Goal: Check status: Check status

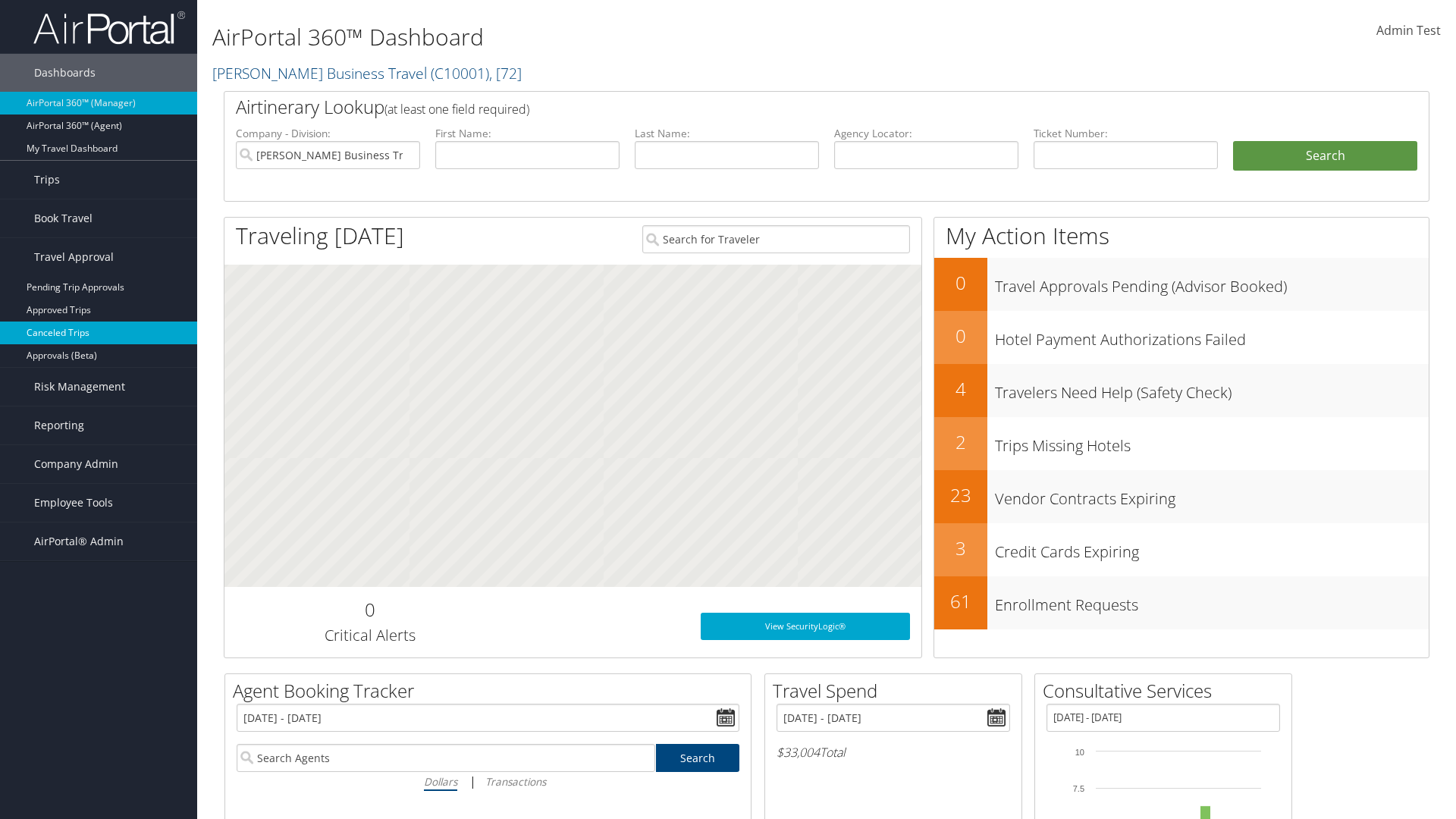
click at [98, 333] on link "Canceled Trips" at bounding box center [98, 333] width 198 height 23
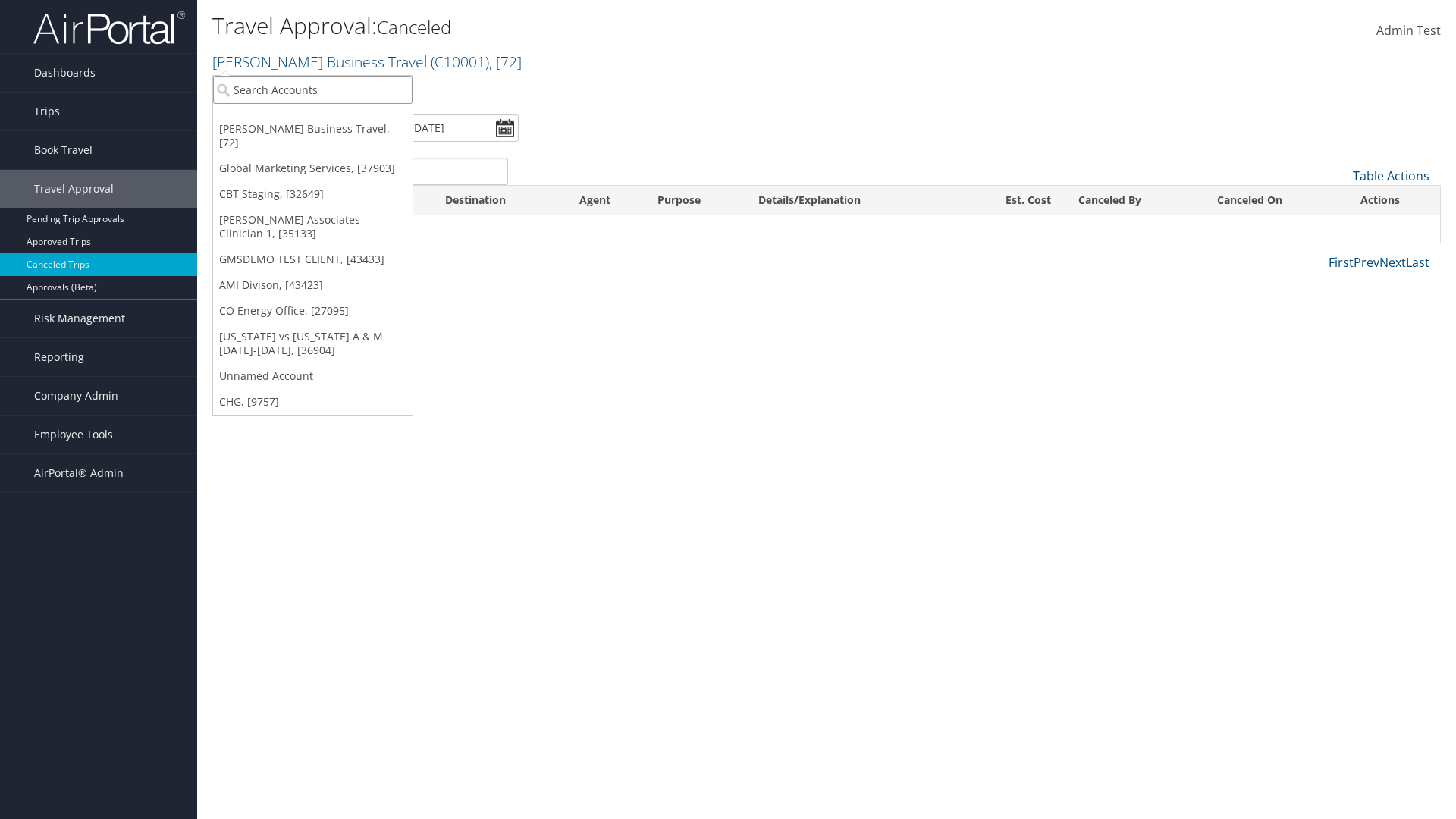
click at [313, 89] on input "search" at bounding box center [312, 89] width 199 height 28
type input "GLOBAL MARKETING SERVICES"
click at [327, 118] on div "Global Marketing Services (301946), [37903]" at bounding box center [327, 117] width 244 height 14
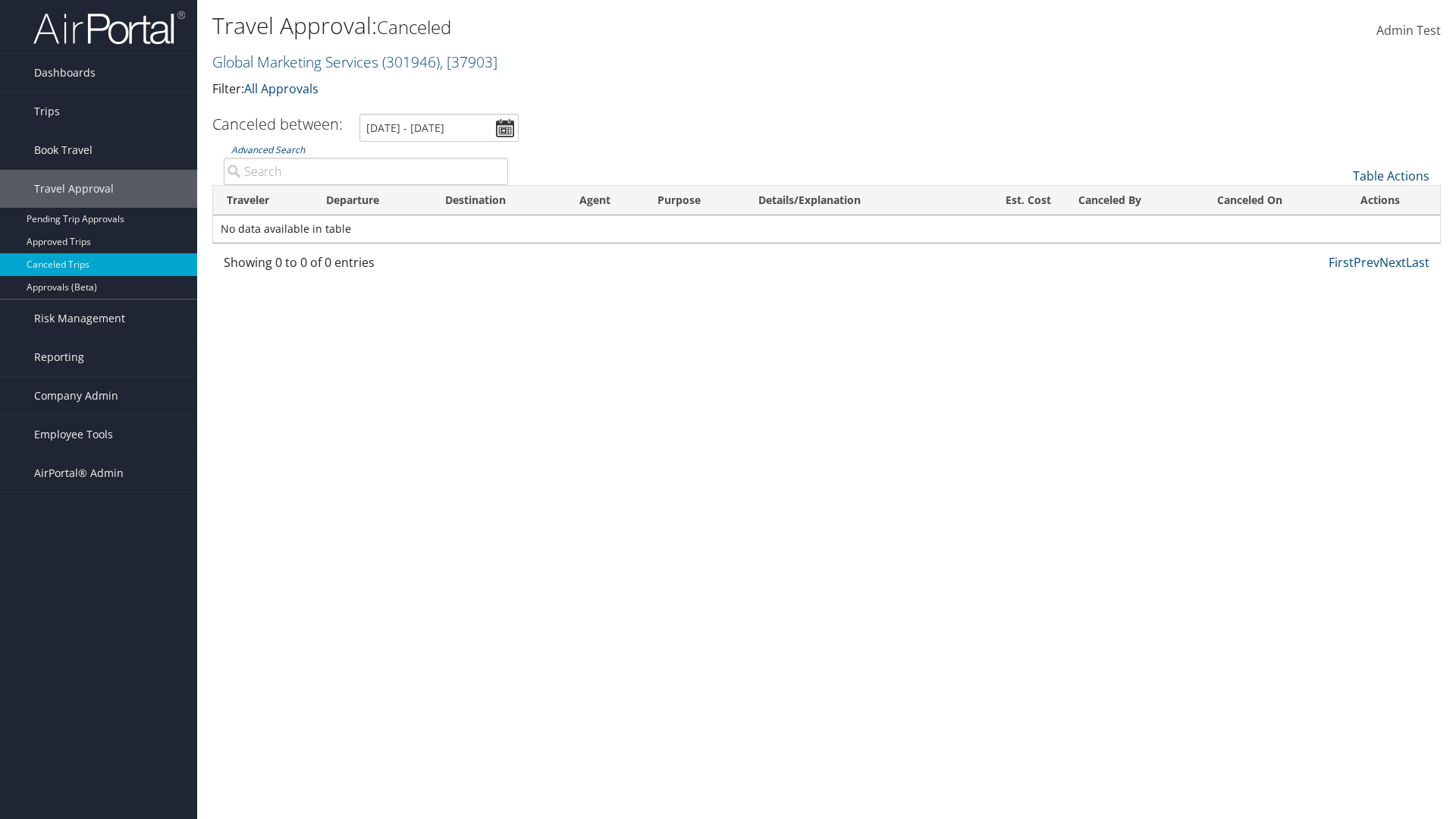
click at [365, 171] on input "Advanced Search" at bounding box center [366, 172] width 285 height 27
type input "No data available in table"
